Goal: Navigation & Orientation: Find specific page/section

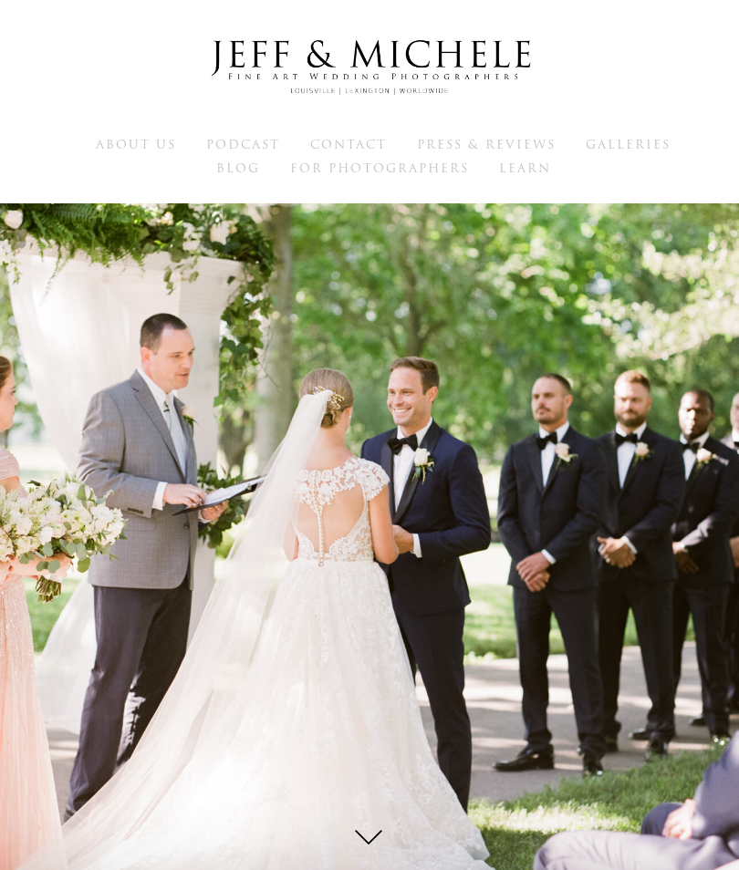
click at [629, 141] on span "Galleries" at bounding box center [628, 144] width 85 height 17
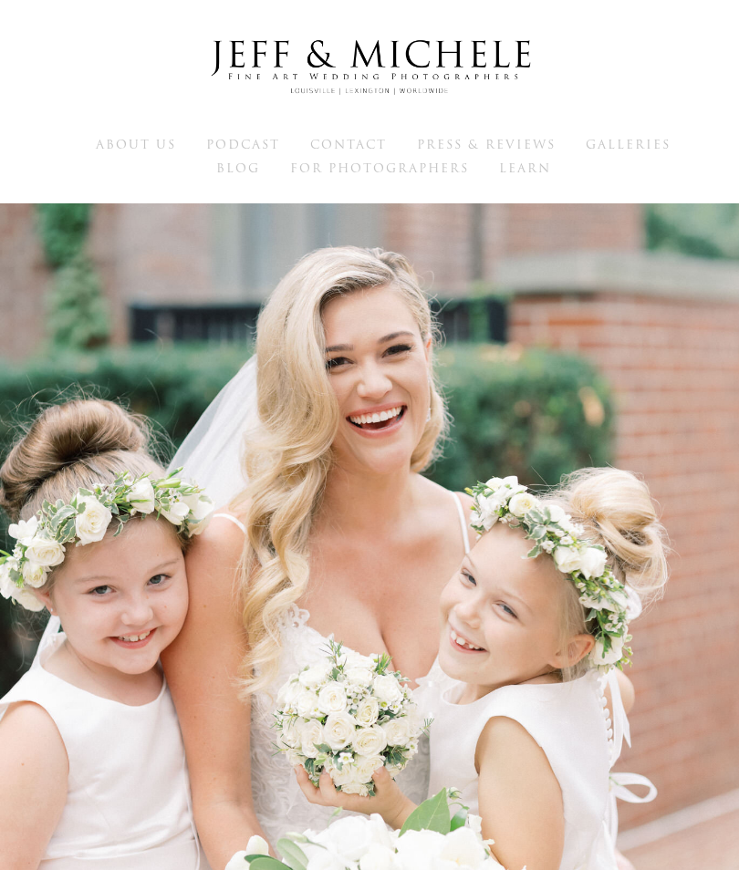
click at [626, 151] on span "Galleries" at bounding box center [628, 144] width 85 height 17
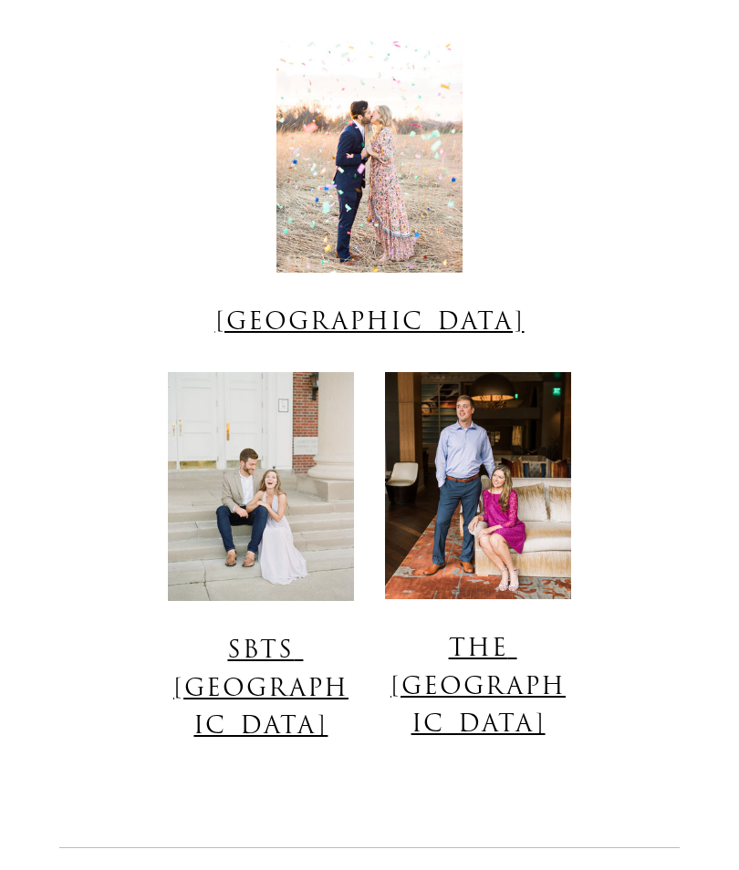
scroll to position [3880, 0]
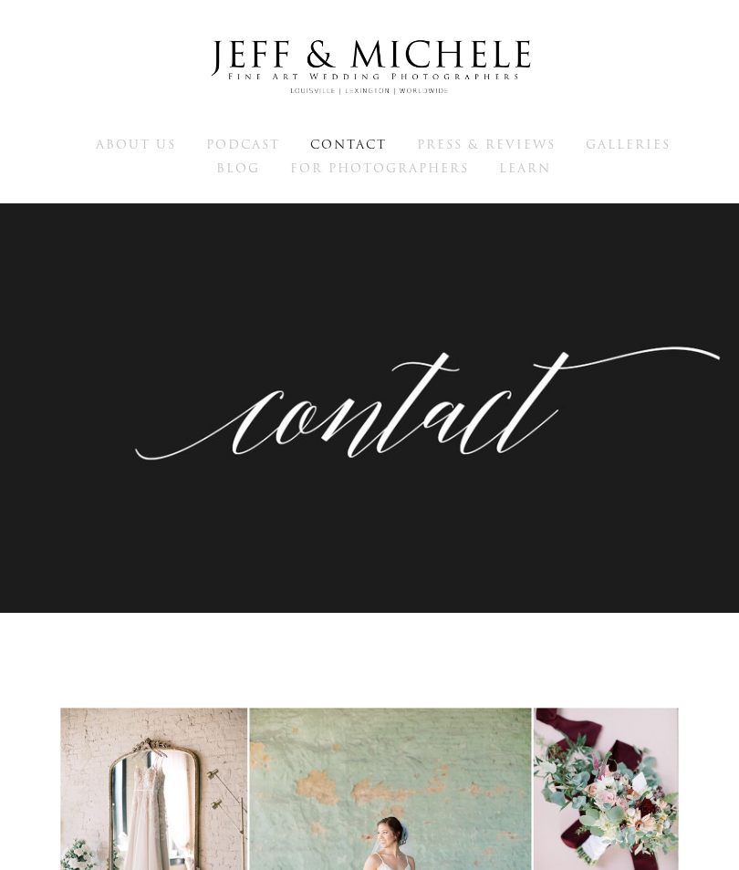
click at [637, 145] on span "Galleries" at bounding box center [628, 144] width 85 height 17
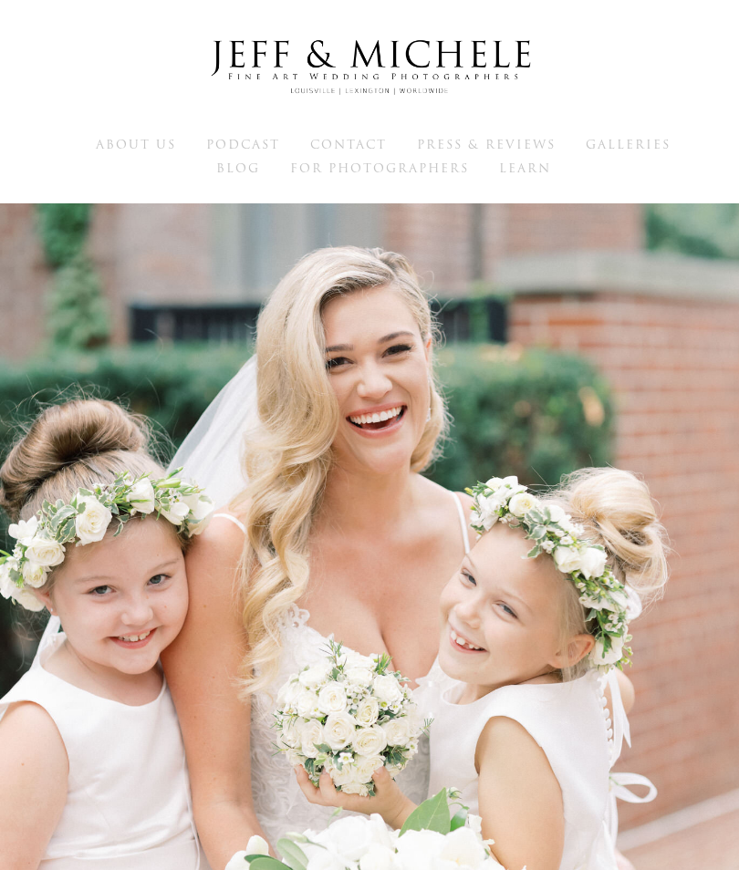
click at [632, 149] on span "Galleries" at bounding box center [628, 144] width 85 height 17
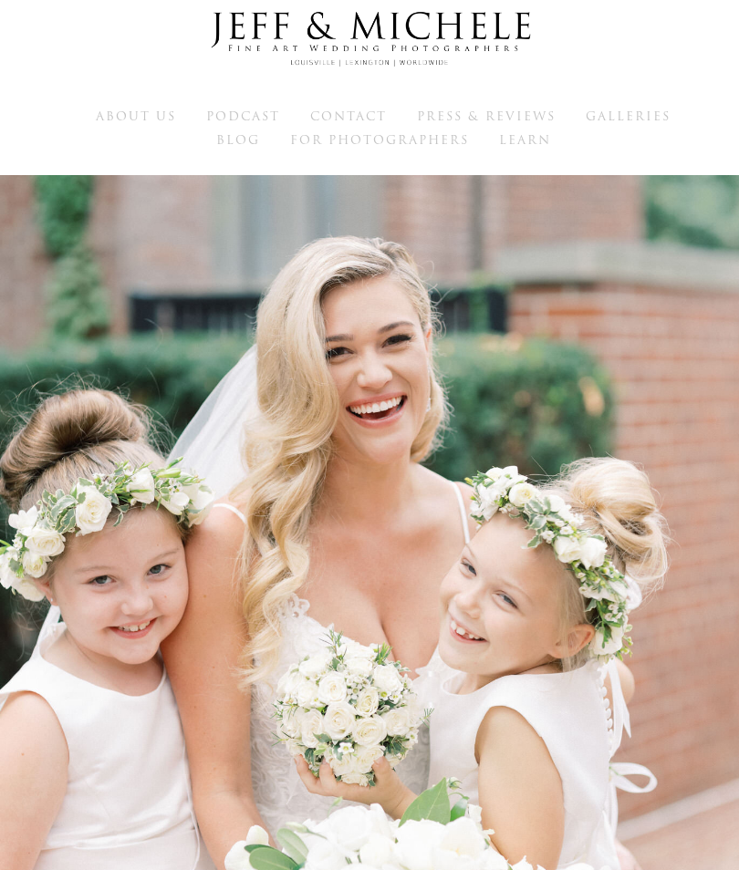
scroll to position [13, 0]
